Goal: Information Seeking & Learning: Check status

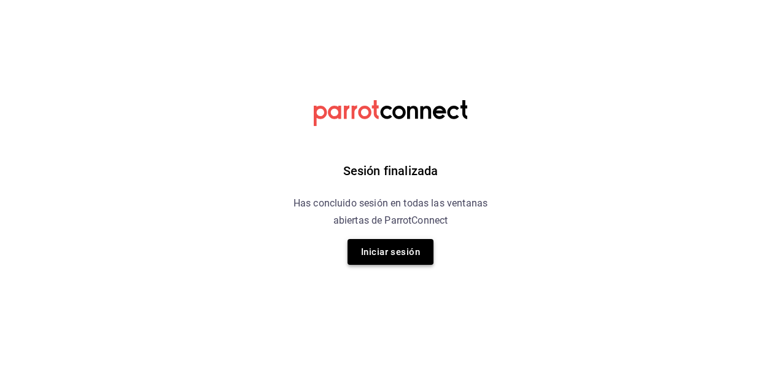
click at [411, 247] on button "Iniciar sesión" at bounding box center [390, 252] width 86 height 26
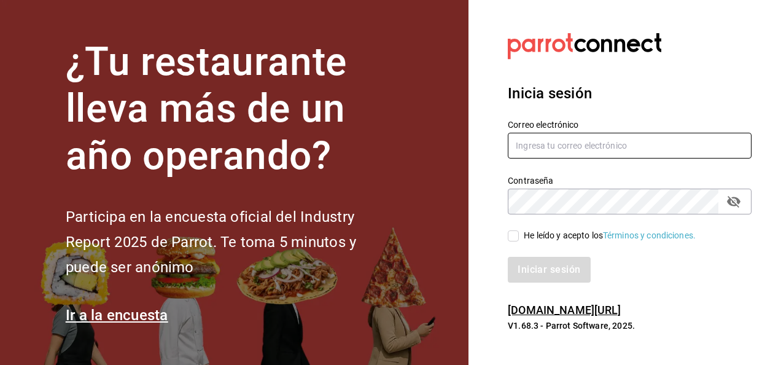
type input "[PERSON_NAME][EMAIL_ADDRESS][PERSON_NAME][DOMAIN_NAME]"
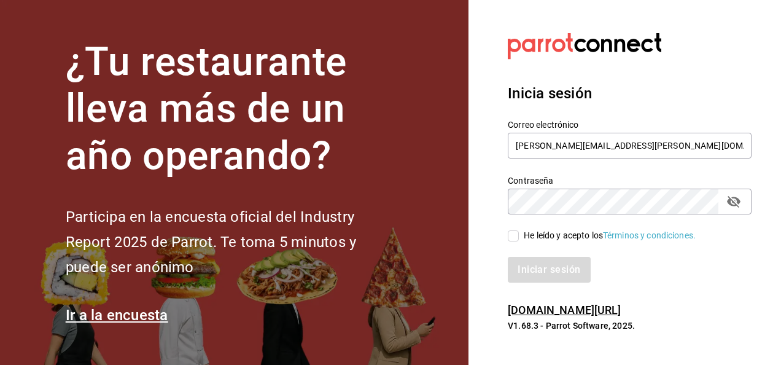
click at [515, 237] on input "He leído y acepto los Términos y condiciones." at bounding box center [513, 235] width 11 height 11
checkbox input "true"
click at [527, 276] on button "Iniciar sesión" at bounding box center [549, 270] width 83 height 26
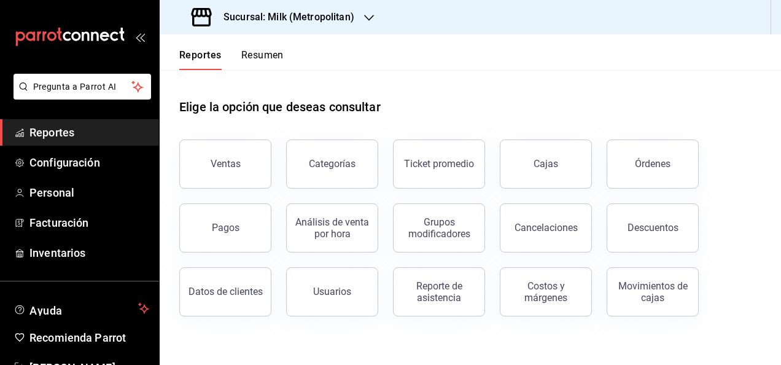
click at [327, 19] on h3 "Sucursal: Milk (Metropolitan)" at bounding box center [284, 17] width 141 height 15
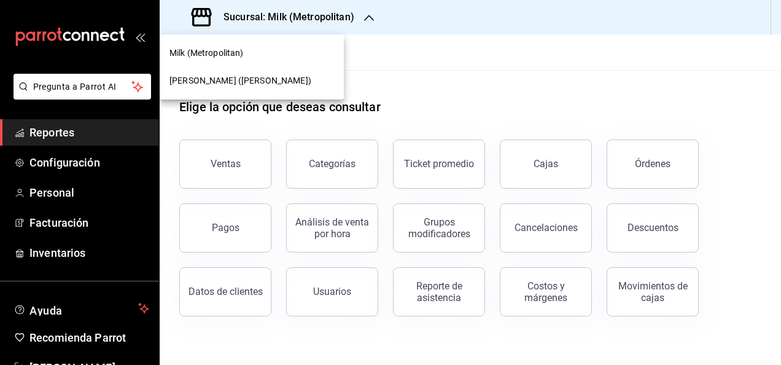
click at [261, 90] on div "Ichikani Sushi (Vasconcelos)" at bounding box center [252, 81] width 184 height 28
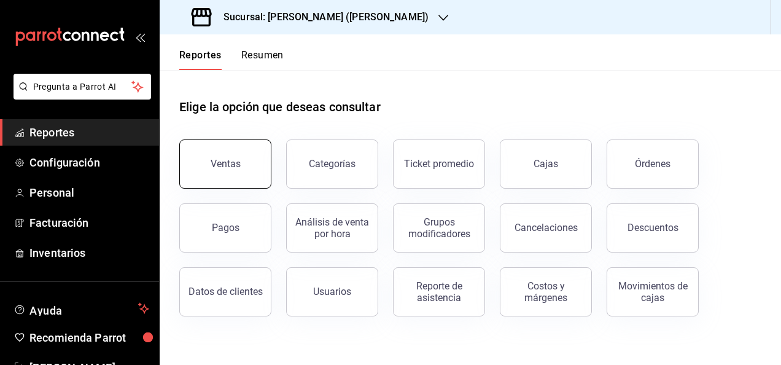
click at [242, 179] on button "Ventas" at bounding box center [225, 163] width 92 height 49
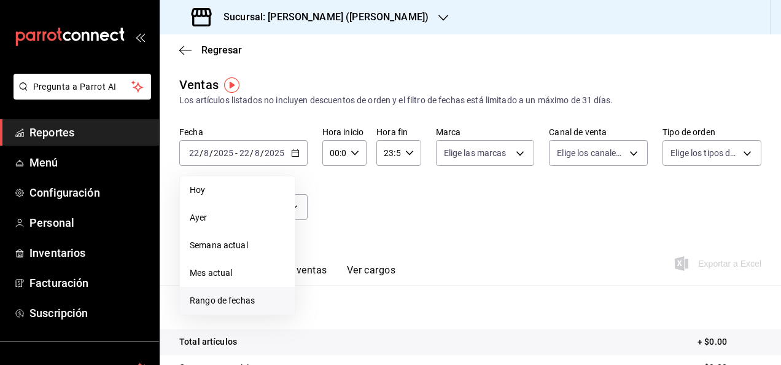
click at [234, 296] on span "Rango de fechas" at bounding box center [237, 300] width 95 height 13
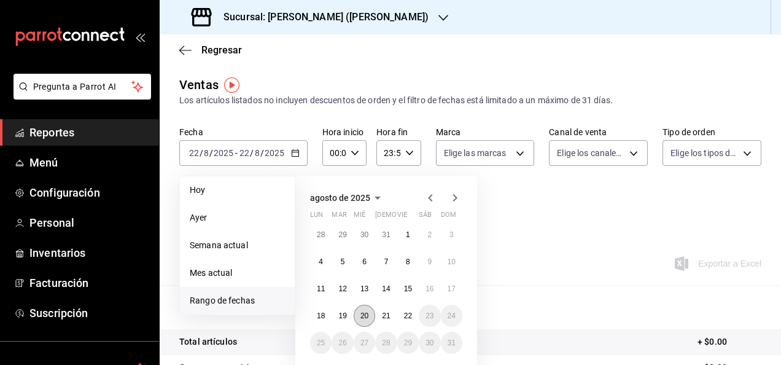
click at [365, 314] on abbr "20" at bounding box center [364, 315] width 8 height 9
click at [390, 314] on button "21" at bounding box center [385, 315] width 21 height 22
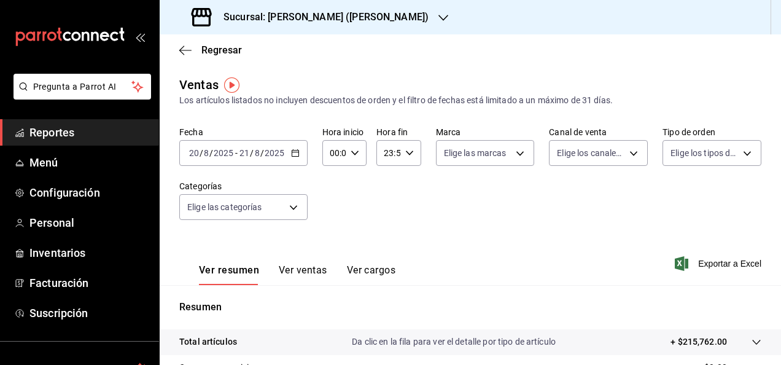
click at [359, 153] on div "00:00 Hora inicio" at bounding box center [344, 153] width 44 height 26
click at [338, 209] on div "00 01 02 03 04 05 06 07 08 09 10 11 12 13 14 15 16 17 18 19 20 21 22 23" at bounding box center [332, 218] width 22 height 98
click at [338, 209] on button "05" at bounding box center [331, 208] width 17 height 25
type input "05:00"
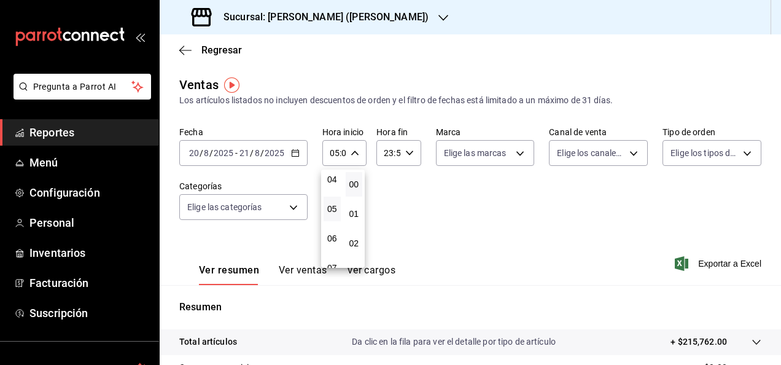
click at [420, 149] on div at bounding box center [390, 182] width 781 height 365
click at [408, 153] on icon "button" at bounding box center [409, 153] width 9 height 9
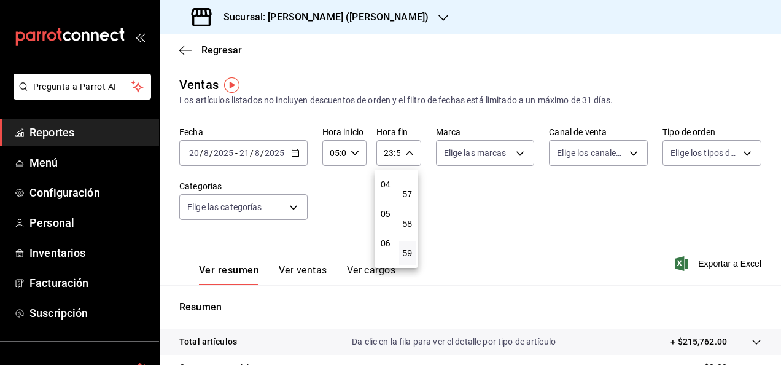
scroll to position [142, 0]
click at [389, 195] on div "00 01 02 03 04 05 06 07 08 09 10 11 12 13 14 15 16 17 18 19 20 21 22 23" at bounding box center [385, 218] width 22 height 98
click at [389, 195] on button "05" at bounding box center [385, 189] width 17 height 25
type input "05:59"
drag, startPoint x: 778, startPoint y: 209, endPoint x: 775, endPoint y: 271, distance: 61.5
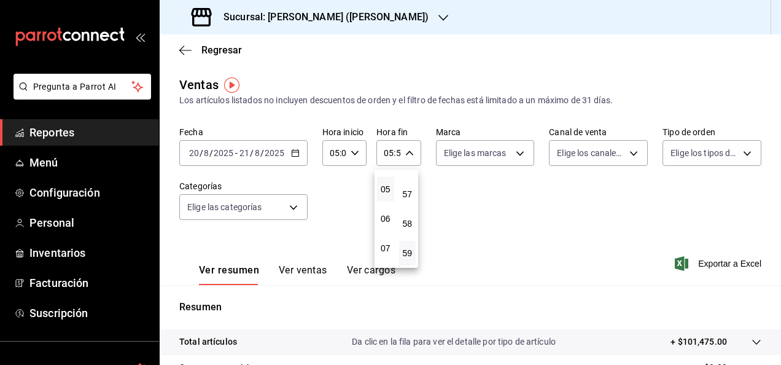
click at [775, 271] on div at bounding box center [390, 182] width 781 height 365
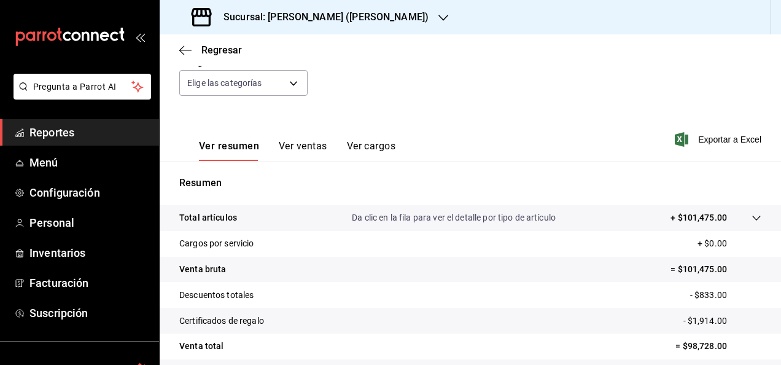
click at [601, 214] on div "Total artículos Da clic en la fila para ver el detalle por tipo de artículo + $…" at bounding box center [453, 217] width 548 height 13
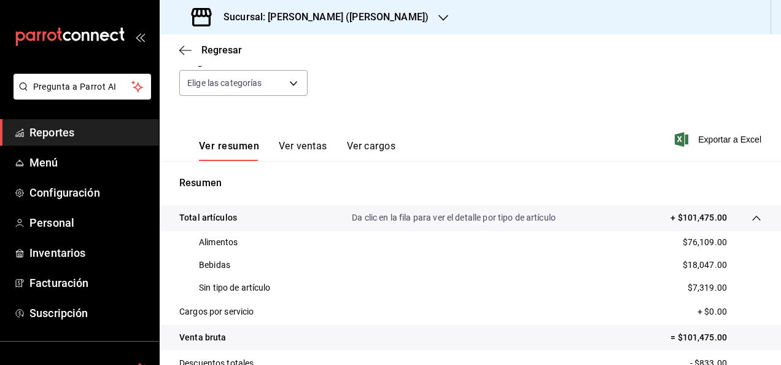
drag, startPoint x: 776, startPoint y: 13, endPoint x: 432, endPoint y: 93, distance: 353.0
click at [432, 93] on div "Fecha 2025-08-20 20 / 8 / 2025 - 2025-08-21 21 / 8 / 2025 Hora inicio 05:00 Hor…" at bounding box center [470, 56] width 582 height 108
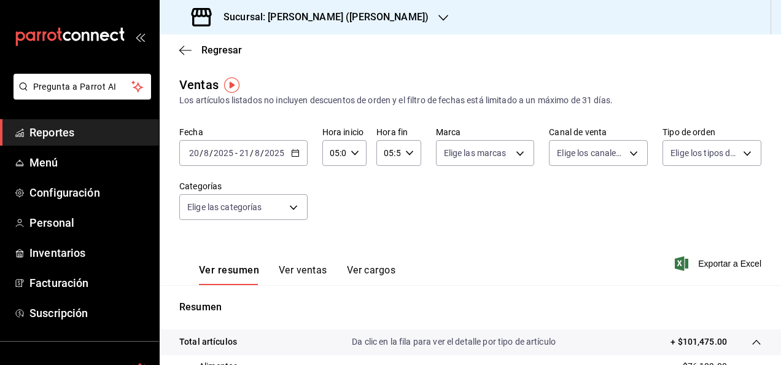
click at [287, 150] on div "2025-08-20 20 / 8 / 2025 - 2025-08-21 21 / 8 / 2025" at bounding box center [243, 153] width 128 height 26
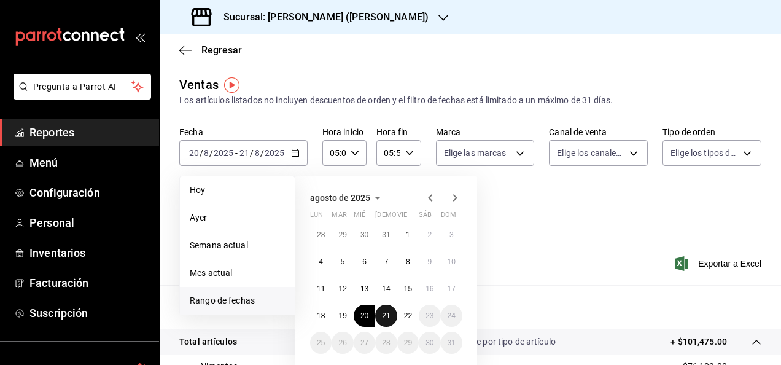
click at [390, 320] on button "21" at bounding box center [385, 315] width 21 height 22
click at [402, 319] on button "22" at bounding box center [407, 315] width 21 height 22
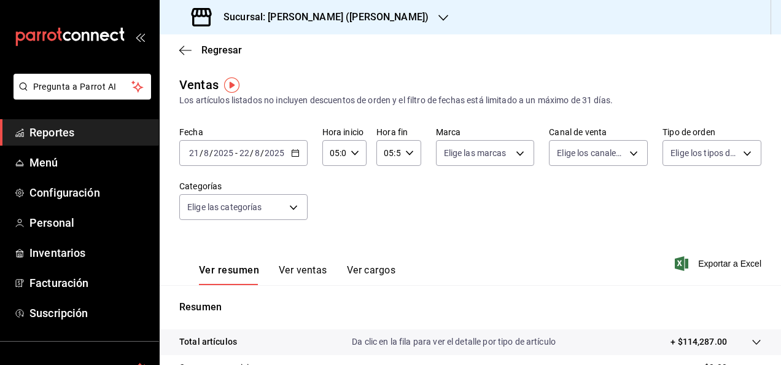
click at [441, 333] on tr "Total artículos Da clic en la fila para ver el detalle por tipo de artículo + $…" at bounding box center [470, 342] width 621 height 26
drag, startPoint x: 771, startPoint y: 182, endPoint x: 771, endPoint y: 192, distance: 10.4
click at [771, 192] on div "Ventas Los artículos listados no incluyen descuentos de orden y el filtro de fe…" at bounding box center [470, 355] width 621 height 561
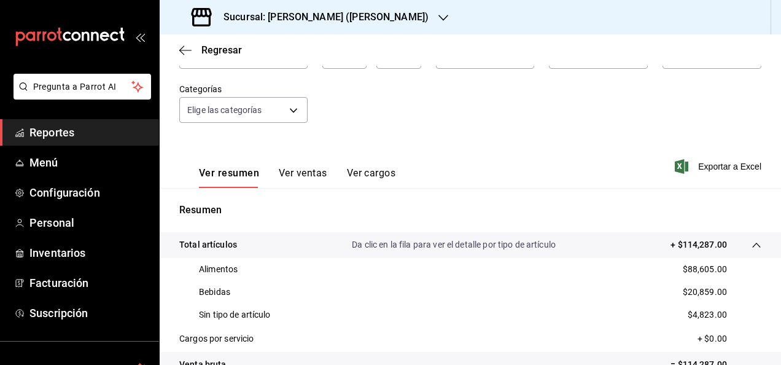
scroll to position [102, 0]
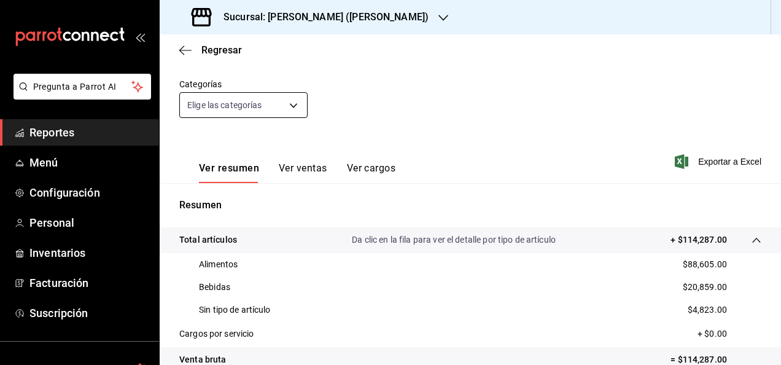
click at [254, 101] on body "Pregunta a Parrot AI Reportes Menú Configuración Personal Inventarios Facturaci…" at bounding box center [390, 182] width 781 height 365
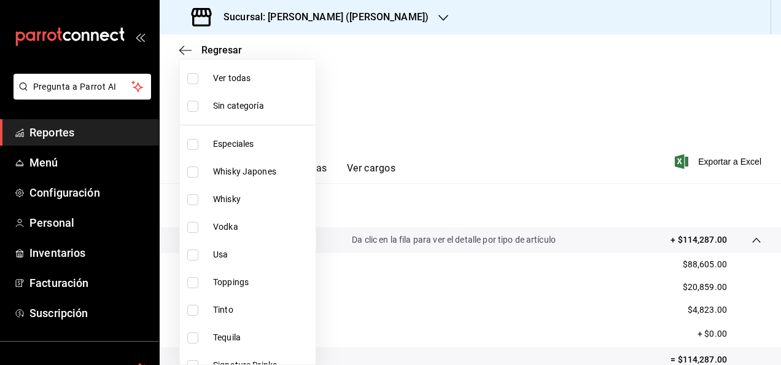
click at [82, 131] on div at bounding box center [390, 182] width 781 height 365
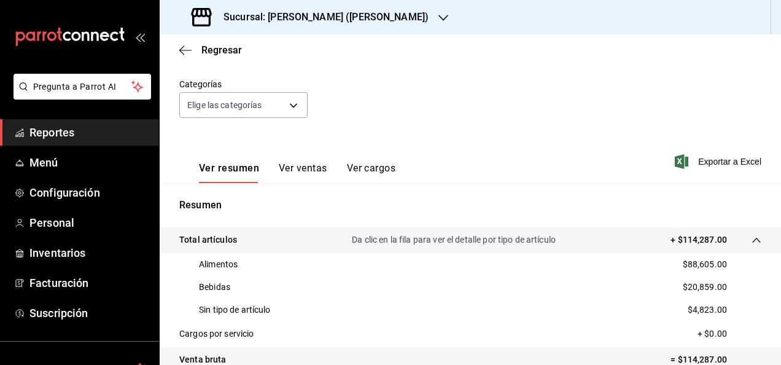
click at [82, 131] on span "Reportes" at bounding box center [89, 132] width 120 height 17
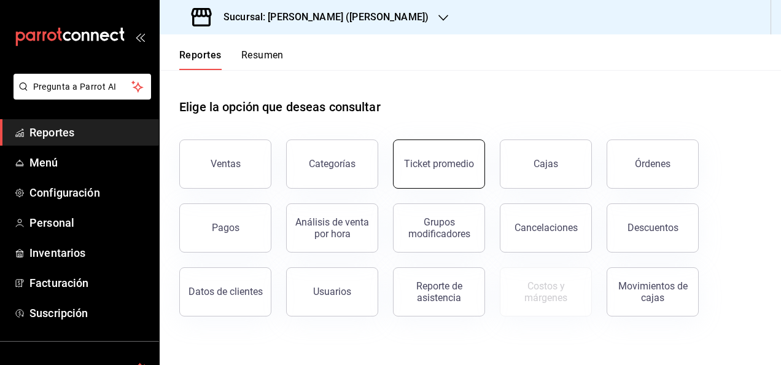
click at [400, 169] on button "Ticket promedio" at bounding box center [439, 163] width 92 height 49
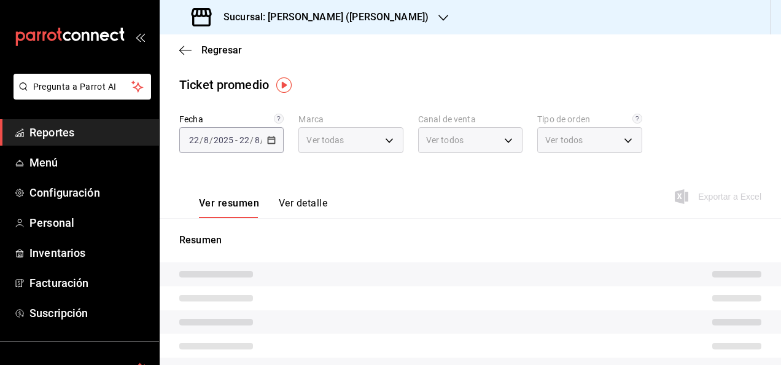
type input "3e284276-a834-4a39-bc59-2edda2d06158"
type input "PARROT,UBER_EATS,RAPPI,DIDI_FOOD,ONLINE"
type input "e22fa5c9-a89e-41b0-8860-3ae797de52dc,d5ed7011-f835-4d0c-a8fc-5f0f01446209,0cbc4…"
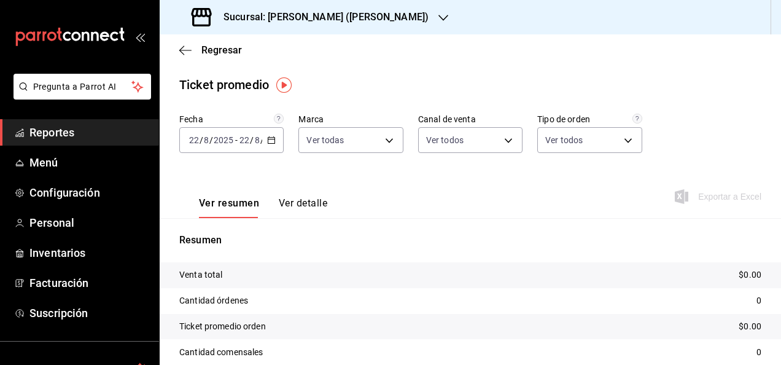
click at [270, 146] on div "2025-08-22 22 / 8 / 2025 - 2025-08-22 22 / 8 / 2025" at bounding box center [231, 140] width 104 height 26
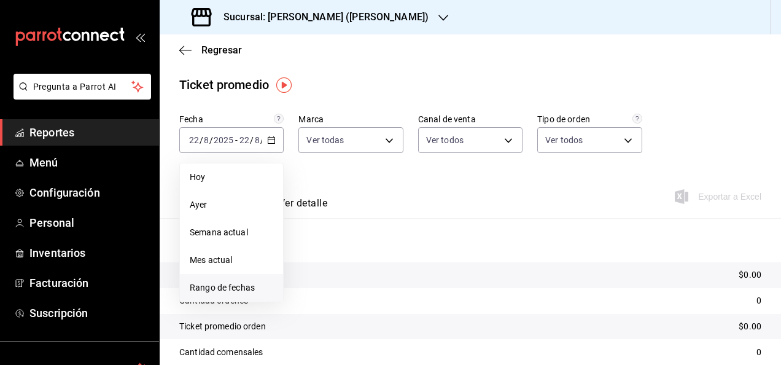
click at [236, 293] on span "Rango de fechas" at bounding box center [231, 287] width 83 height 13
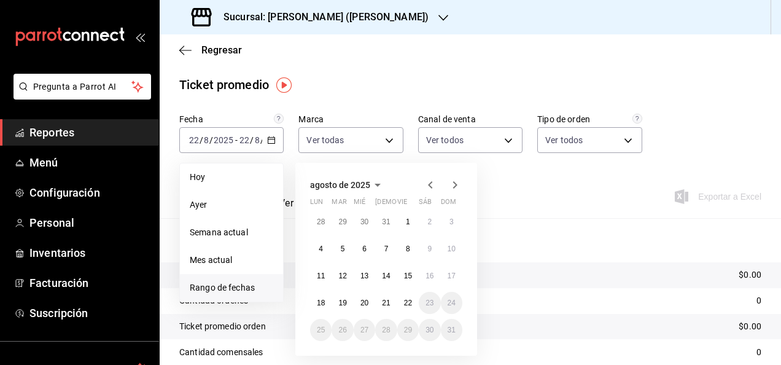
click at [372, 311] on div "28 29 30 31 1 2 3 4 5 6 7 8 9 10 11 12 13 14 15 16 17 18 19 20 21 22 23 24 25 2…" at bounding box center [386, 276] width 152 height 130
click at [367, 305] on abbr "20" at bounding box center [364, 302] width 8 height 9
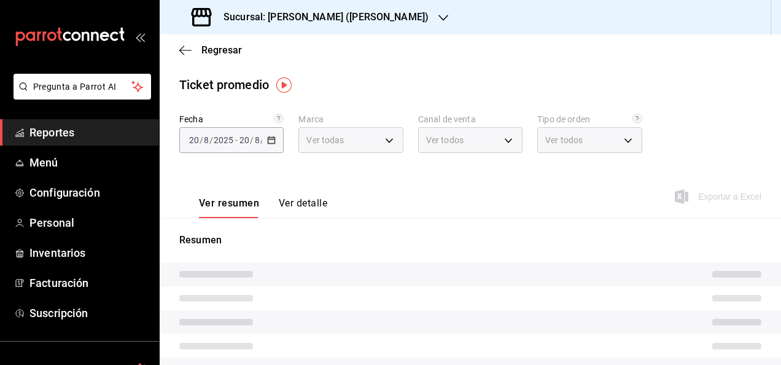
click at [367, 305] on tr at bounding box center [470, 298] width 621 height 24
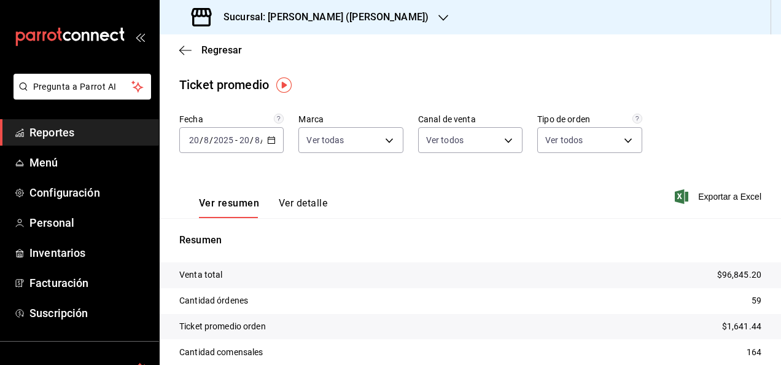
click at [271, 138] on icon "button" at bounding box center [271, 140] width 9 height 9
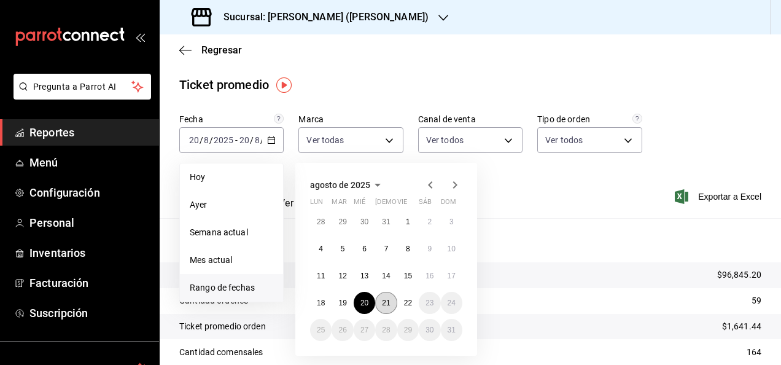
click at [387, 296] on button "21" at bounding box center [385, 303] width 21 height 22
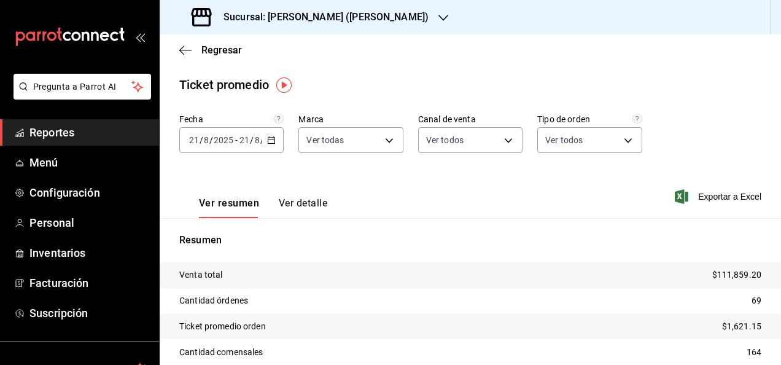
click at [267, 141] on icon "button" at bounding box center [271, 140] width 9 height 9
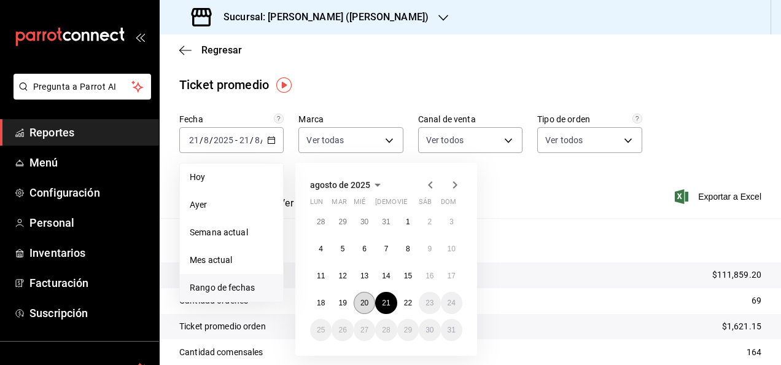
click at [361, 296] on button "20" at bounding box center [364, 303] width 21 height 22
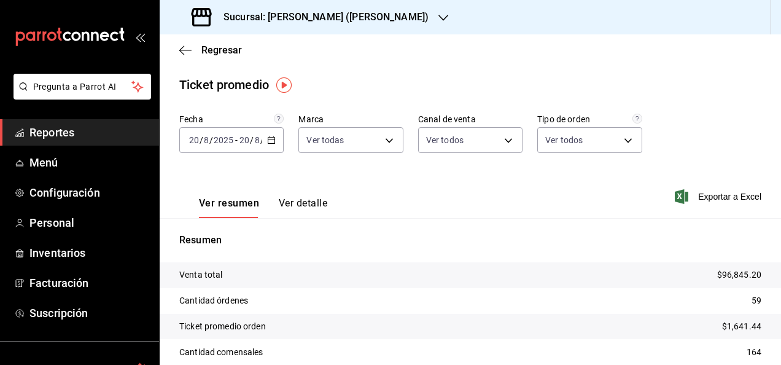
click at [264, 133] on div "2025-08-20 20 / 8 / 2025 - 2025-08-20 20 / 8 / 2025" at bounding box center [231, 140] width 104 height 26
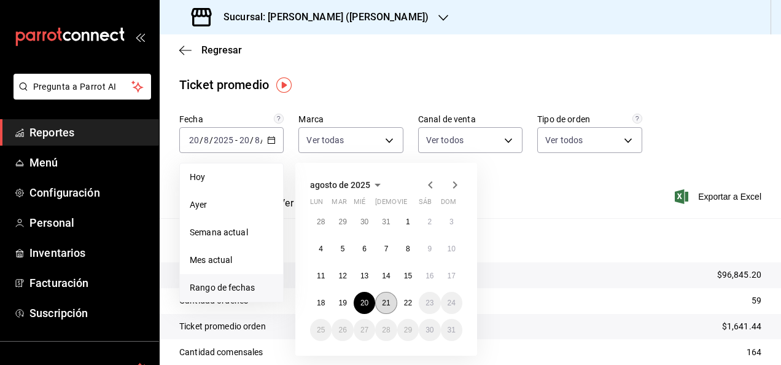
click at [389, 299] on abbr "21" at bounding box center [386, 302] width 8 height 9
